Goal: Transaction & Acquisition: Purchase product/service

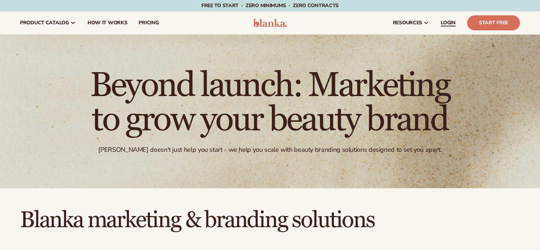
click at [456, 24] on link "LOGIN" at bounding box center [448, 22] width 26 height 23
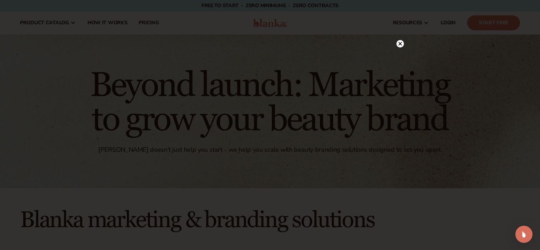
click at [399, 46] on circle at bounding box center [399, 43] width 7 height 7
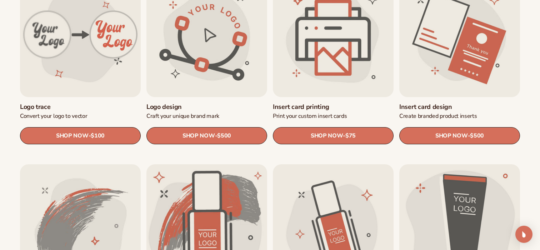
scroll to position [277, 0]
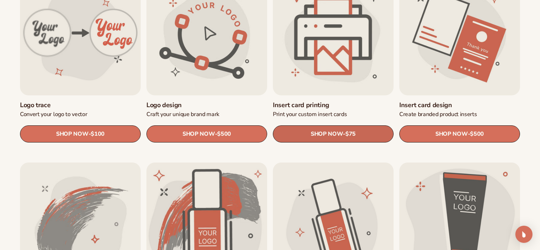
click at [339, 131] on span "SHOP NOW" at bounding box center [327, 134] width 32 height 7
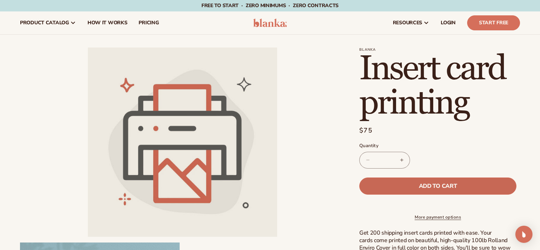
click at [393, 184] on button "Add to cart" at bounding box center [437, 185] width 157 height 17
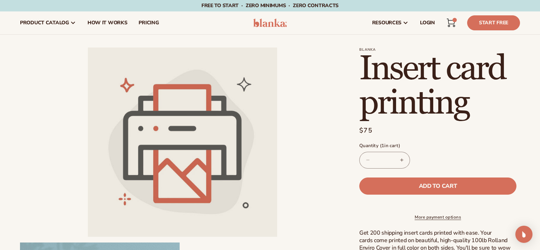
click at [459, 21] on link "Cart 1 1 item" at bounding box center [451, 23] width 16 height 16
